Goal: Book appointment/travel/reservation

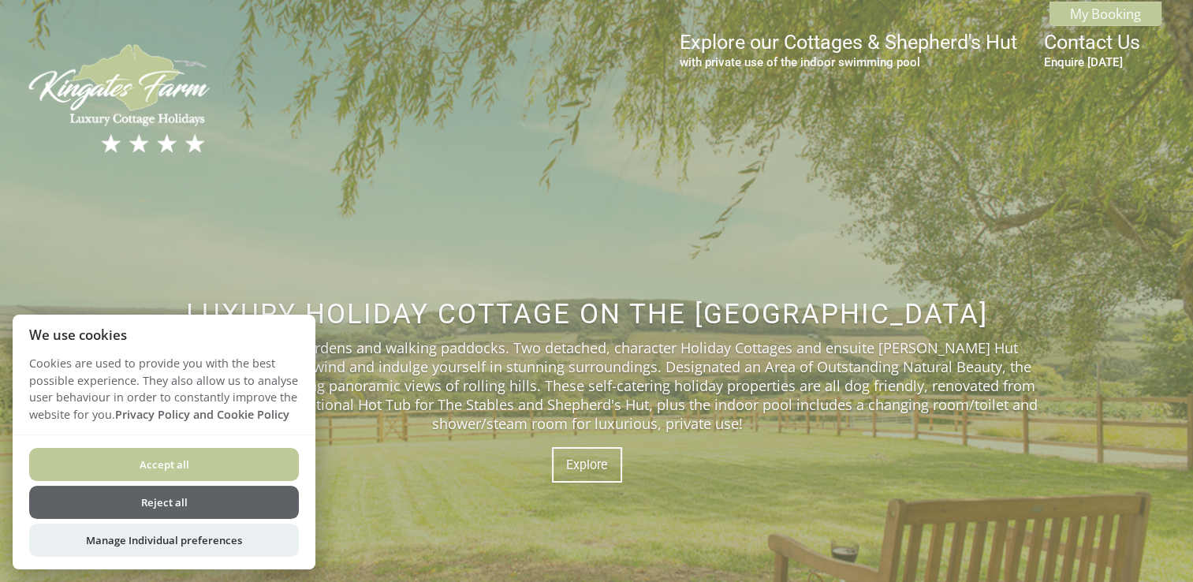
click at [278, 453] on button "Accept all" at bounding box center [164, 464] width 270 height 33
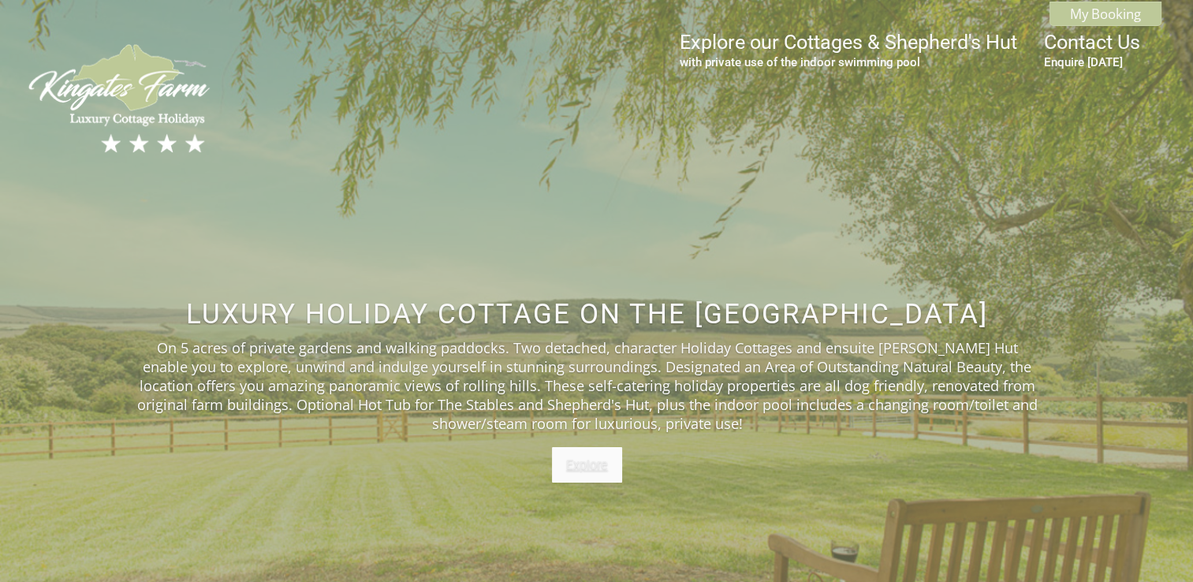
click at [589, 471] on link "Explore" at bounding box center [587, 464] width 70 height 35
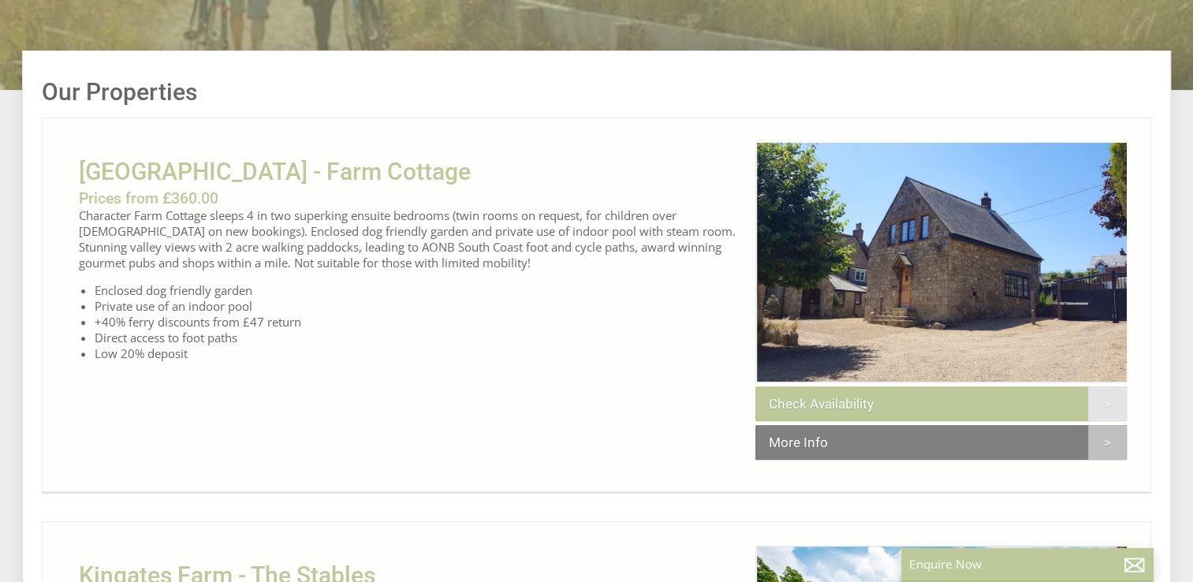
scroll to position [425, 0]
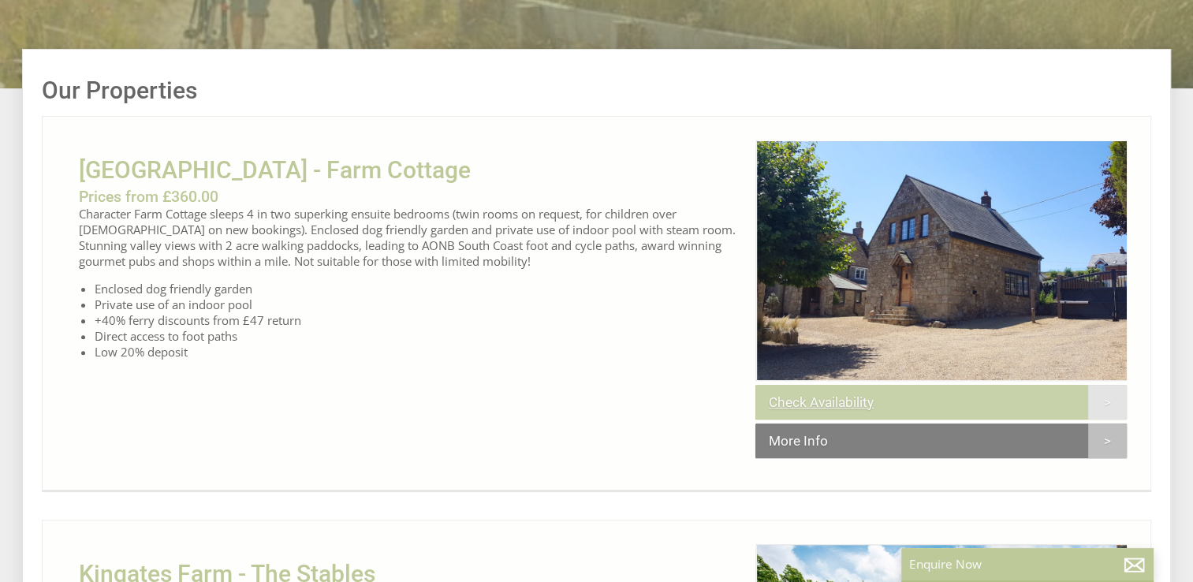
click at [801, 415] on link "Check Availability" at bounding box center [941, 402] width 371 height 35
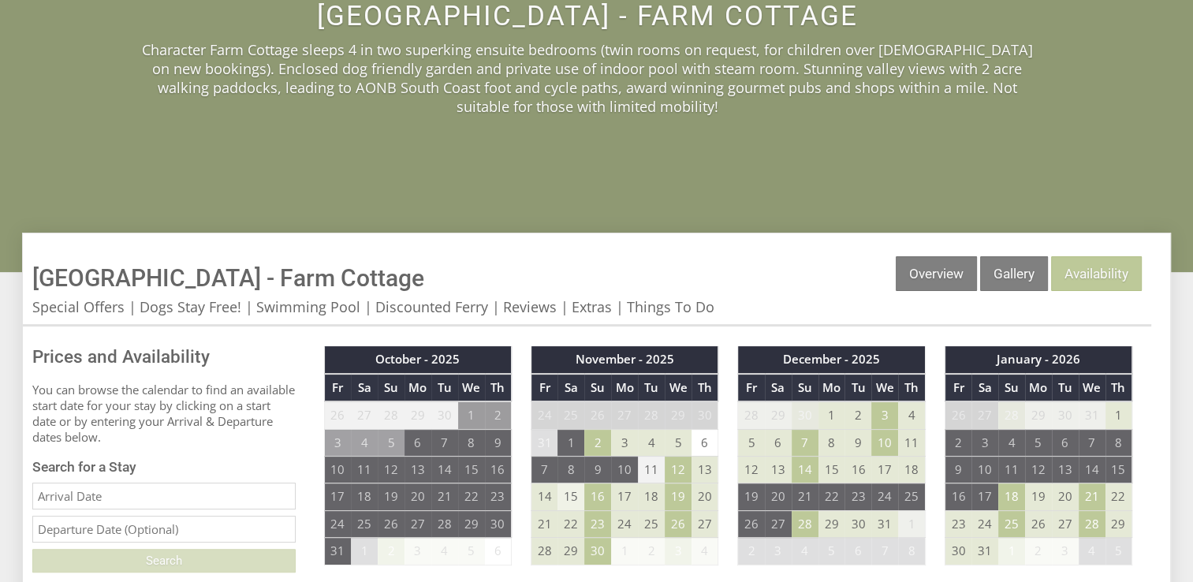
scroll to position [292, 0]
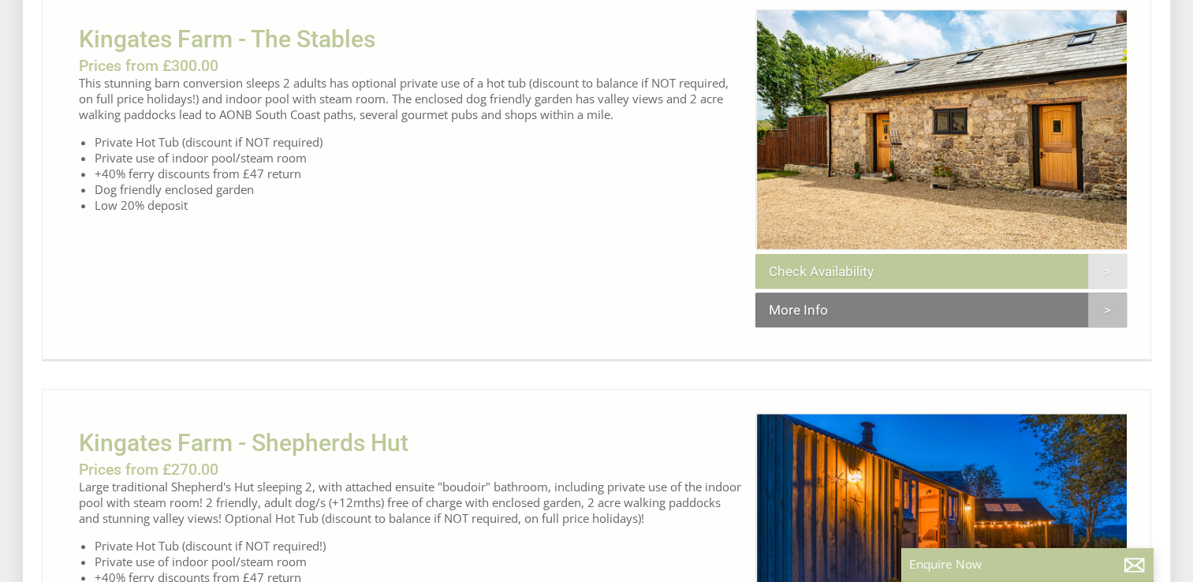
scroll to position [998, 0]
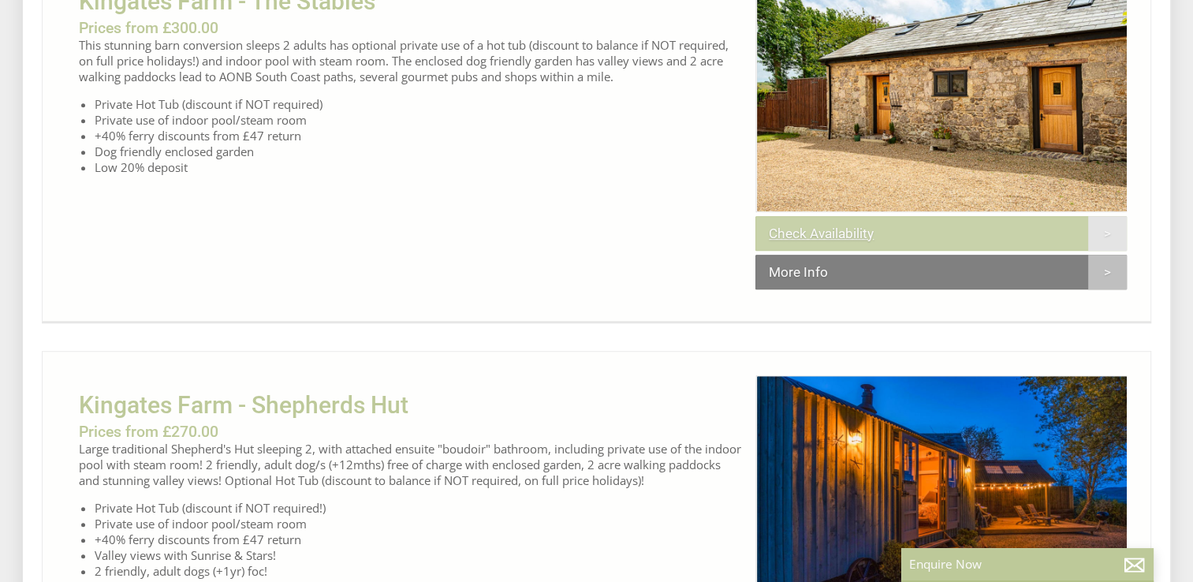
click at [793, 251] on link "Check Availability" at bounding box center [941, 233] width 371 height 35
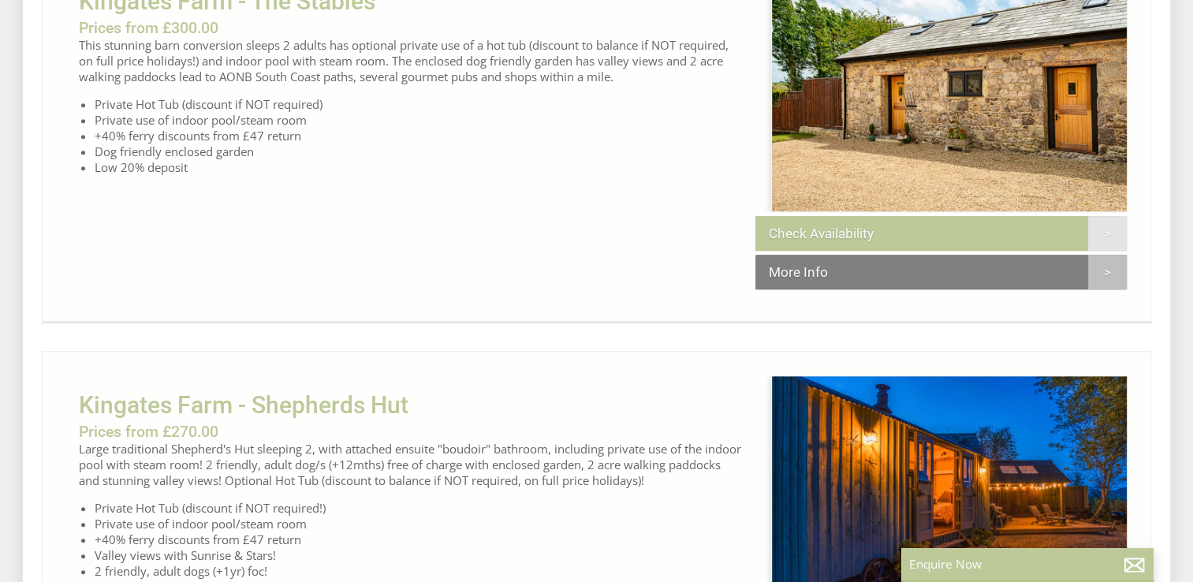
scroll to position [0, 15]
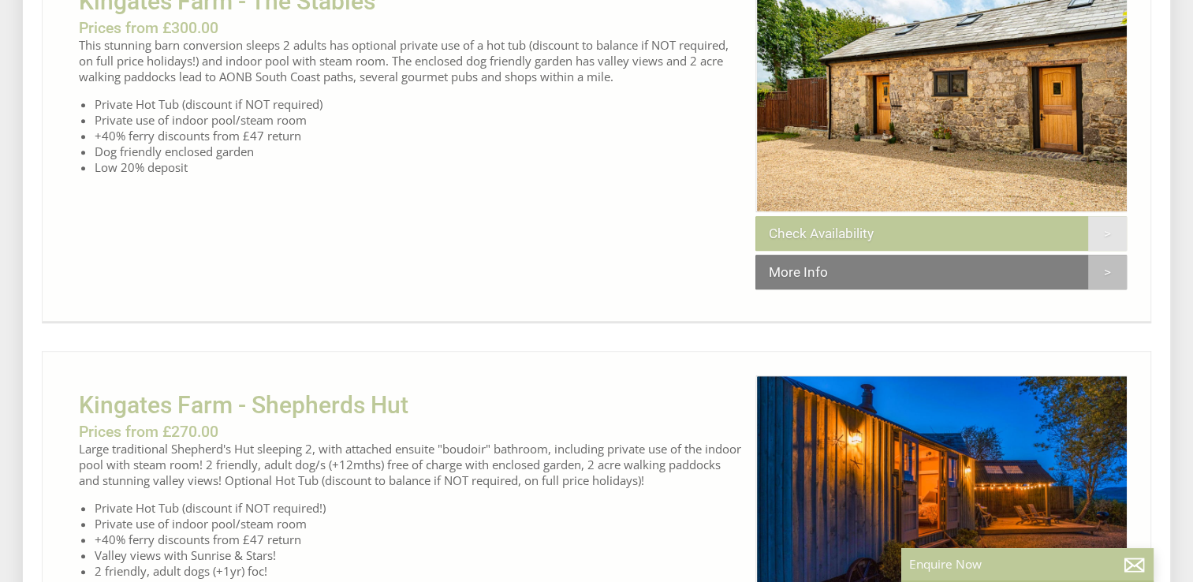
click at [389, 159] on li "Dog friendly enclosed garden" at bounding box center [419, 152] width 649 height 16
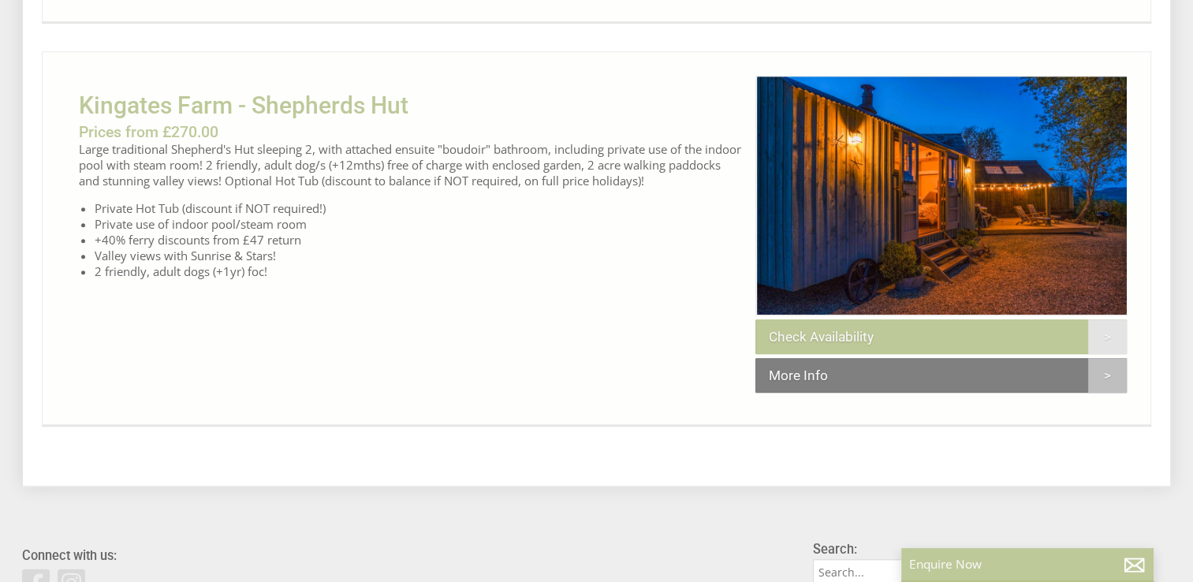
scroll to position [1306, 0]
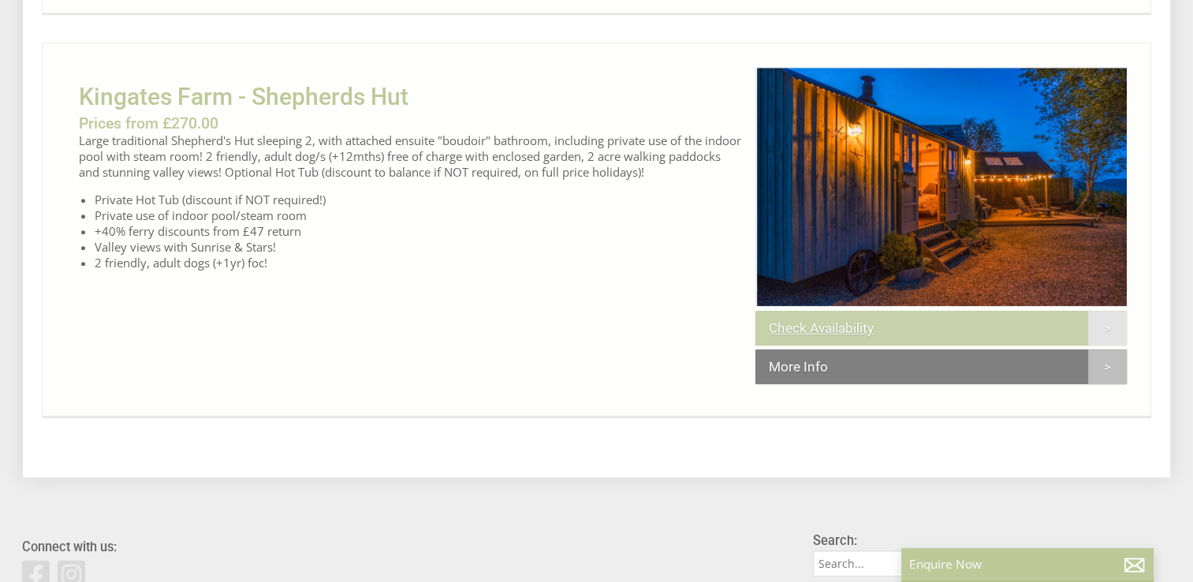
click at [791, 345] on link "Check Availability" at bounding box center [941, 328] width 371 height 35
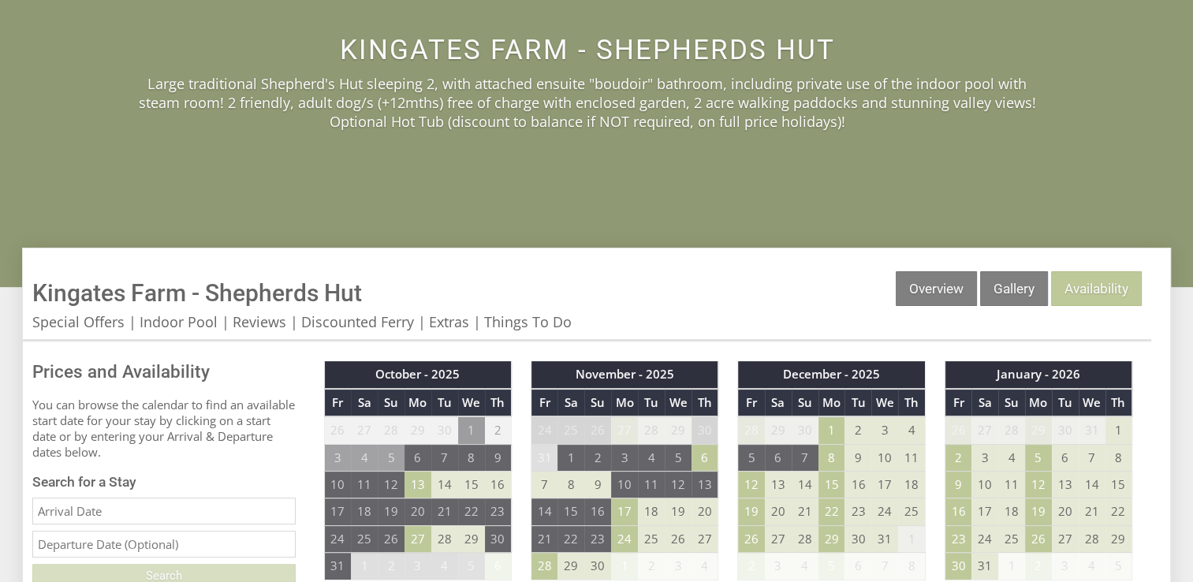
scroll to position [252, 0]
